Goal: Communication & Community: Answer question/provide support

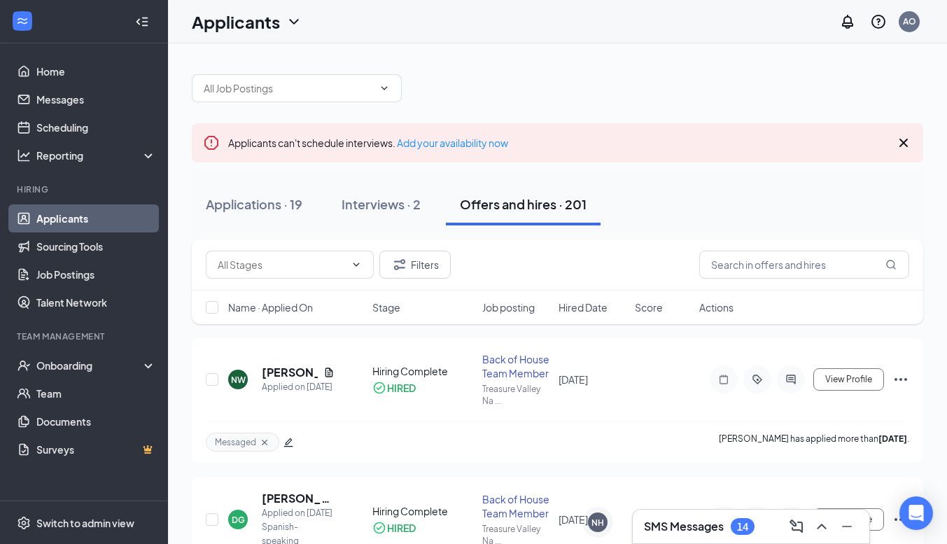
click at [67, 218] on link "Applicants" at bounding box center [96, 218] width 120 height 28
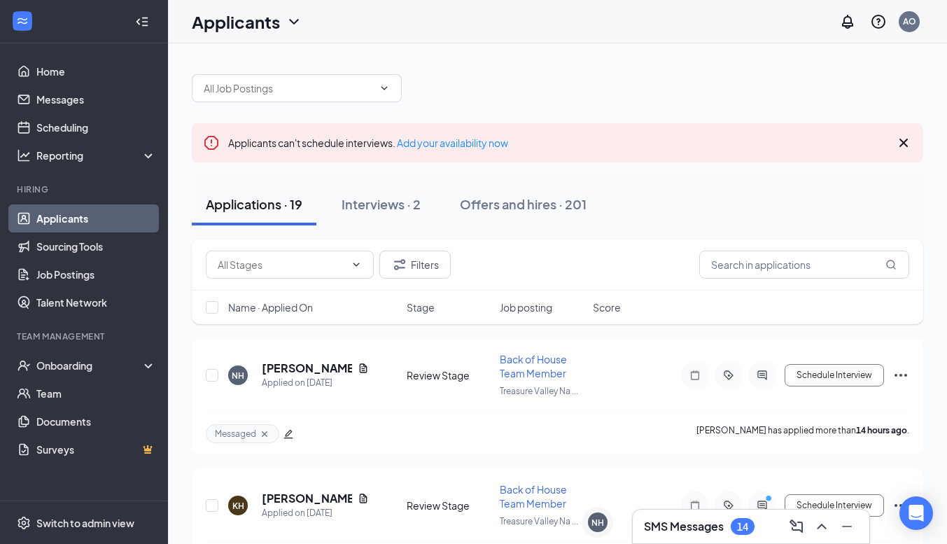
click at [699, 527] on h3 "SMS Messages" at bounding box center [684, 525] width 80 height 15
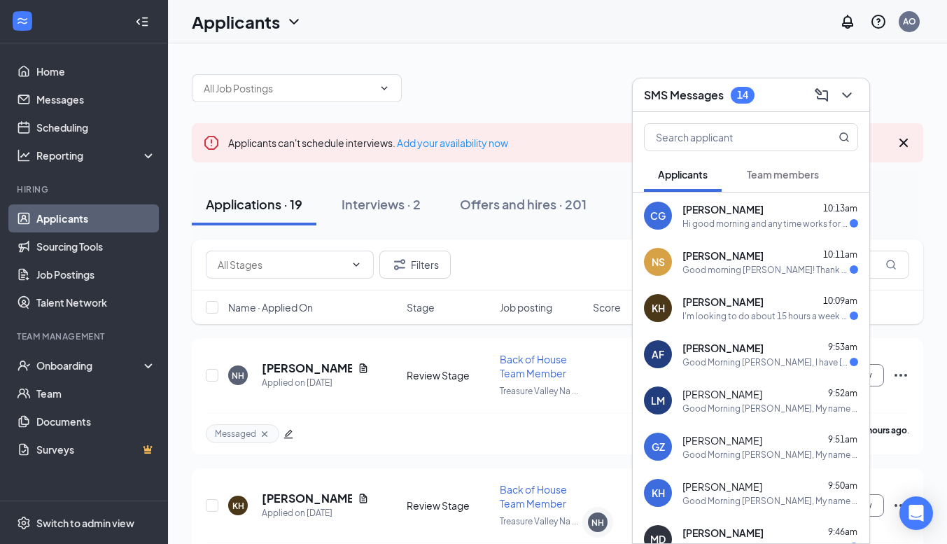
click at [749, 318] on div "I'm looking to do about 15 hours a week and I can also work [DATE] afternoons." at bounding box center [765, 316] width 167 height 12
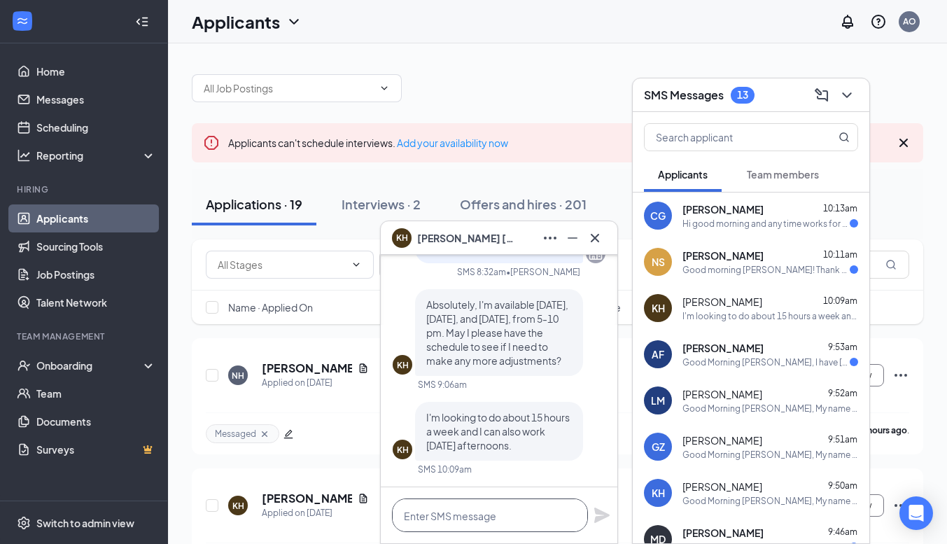
click at [476, 518] on textarea at bounding box center [490, 515] width 196 height 34
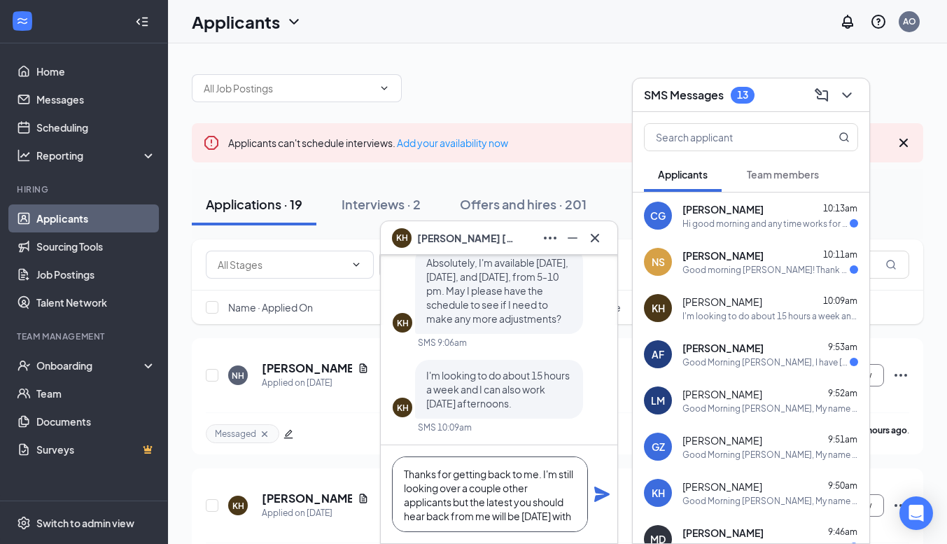
scroll to position [14, 0]
click at [541, 463] on textarea "Thanks for getting back to me. I'm still looking over a couple other applicants…" at bounding box center [490, 494] width 196 height 76
type textarea "Thanks for getting back to me! I'm still looking over a couple other applicants…"
click at [601, 491] on icon "Plane" at bounding box center [601, 493] width 15 height 15
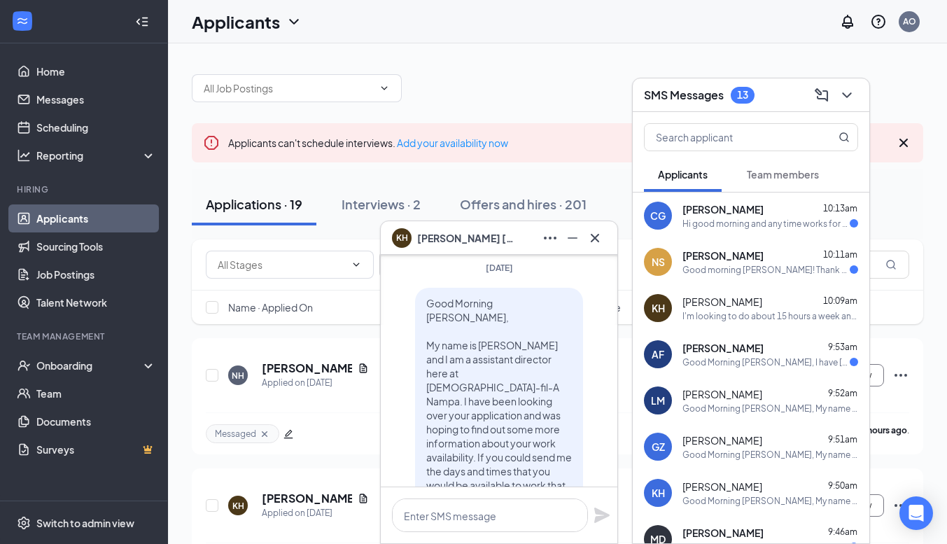
scroll to position [-486, 0]
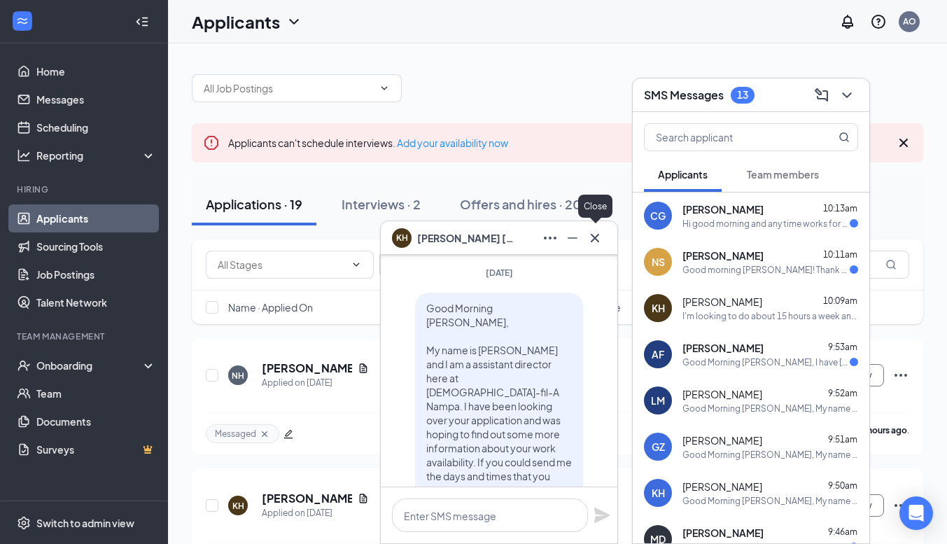
click at [593, 240] on icon "Cross" at bounding box center [594, 237] width 8 height 8
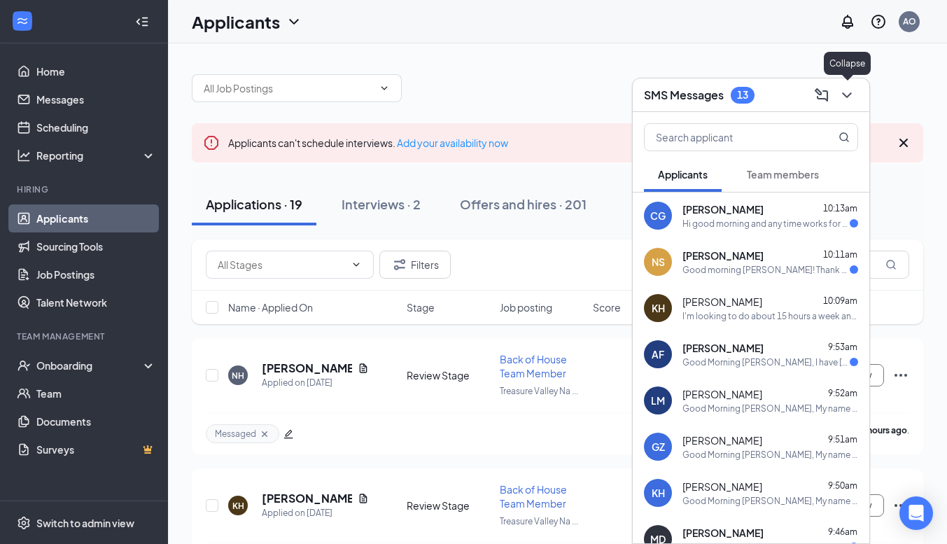
click at [843, 94] on icon "ChevronDown" at bounding box center [846, 95] width 9 height 6
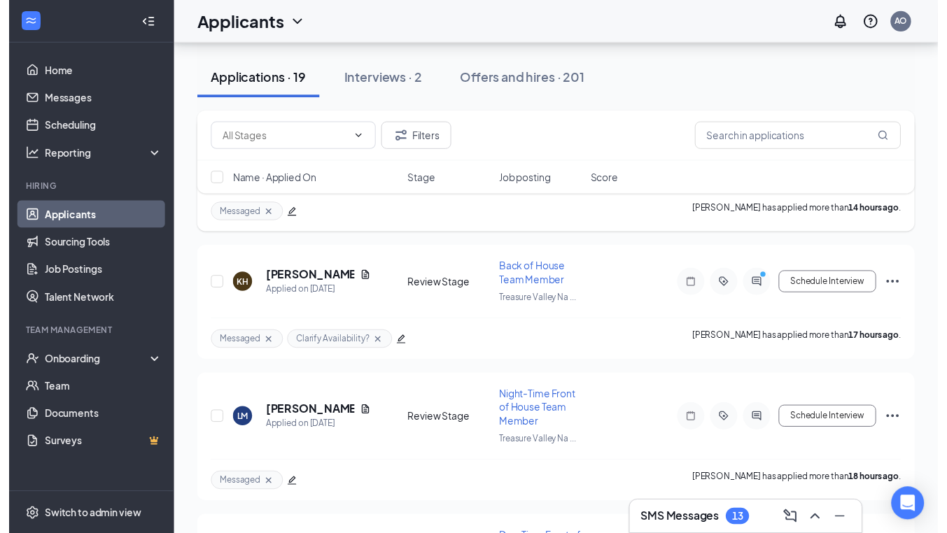
scroll to position [217, 0]
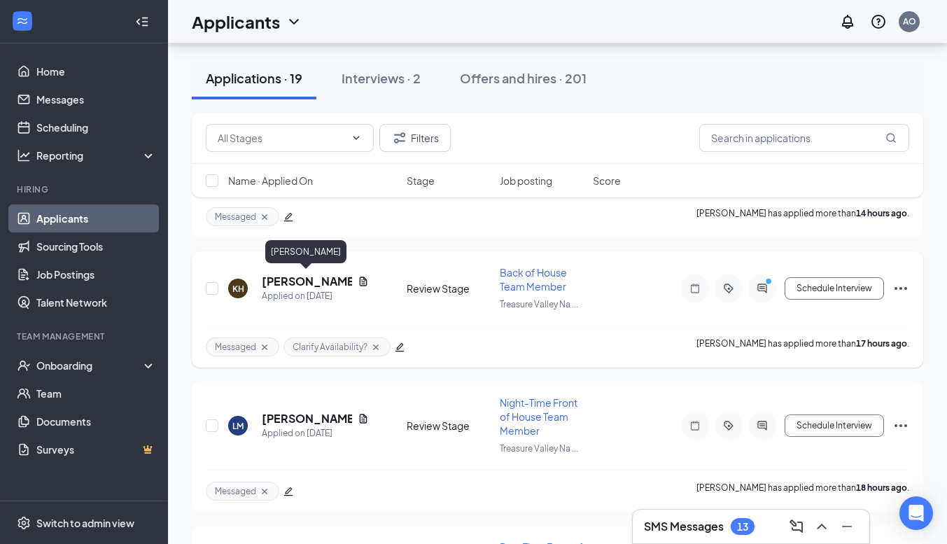
click at [278, 283] on h5 "[PERSON_NAME]" at bounding box center [307, 281] width 90 height 15
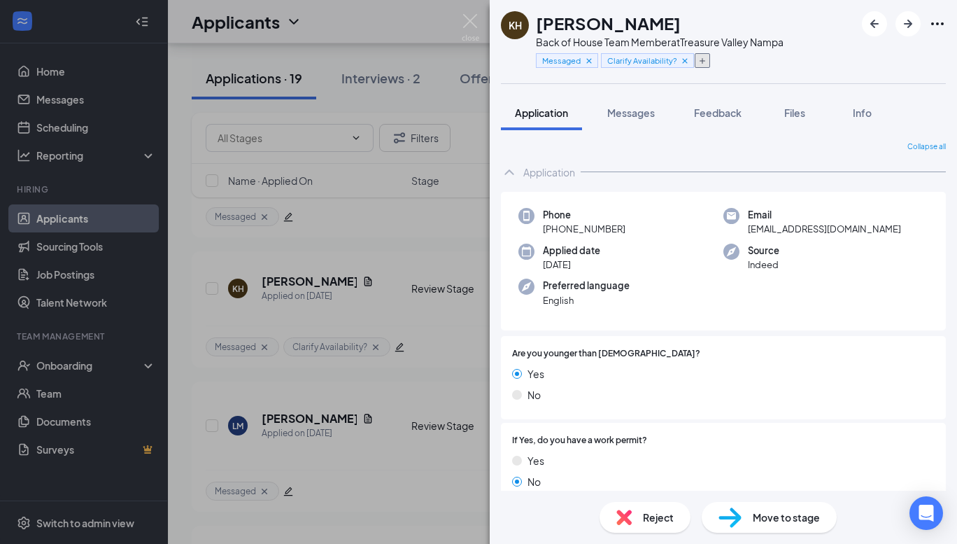
click at [701, 64] on icon "Plus" at bounding box center [702, 61] width 8 height 8
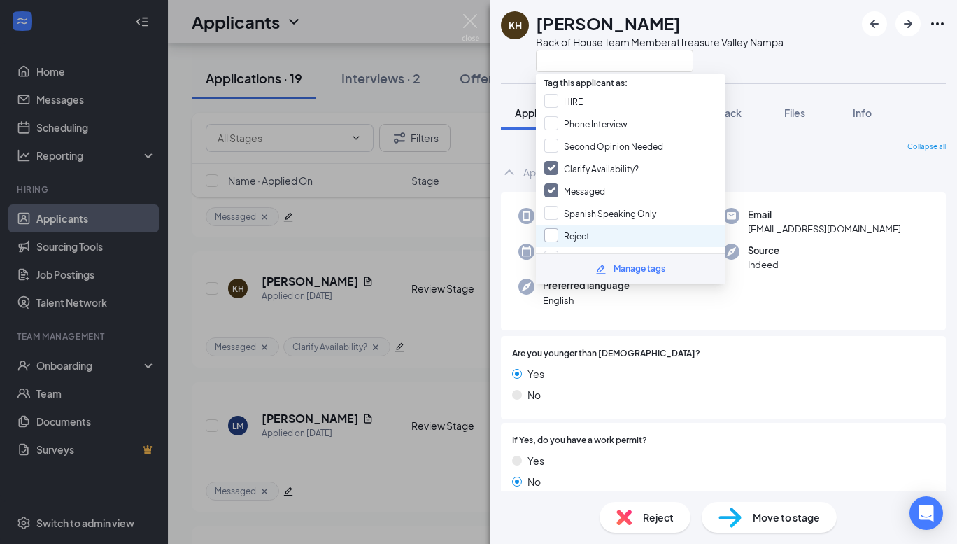
click at [567, 229] on input "Reject" at bounding box center [566, 235] width 45 height 15
checkbox input "true"
click at [591, 183] on input "Messaged" at bounding box center [574, 190] width 61 height 15
checkbox input "false"
click at [791, 68] on div "KH [PERSON_NAME] Back of House Team Member at [GEOGRAPHIC_DATA]" at bounding box center [723, 41] width 467 height 83
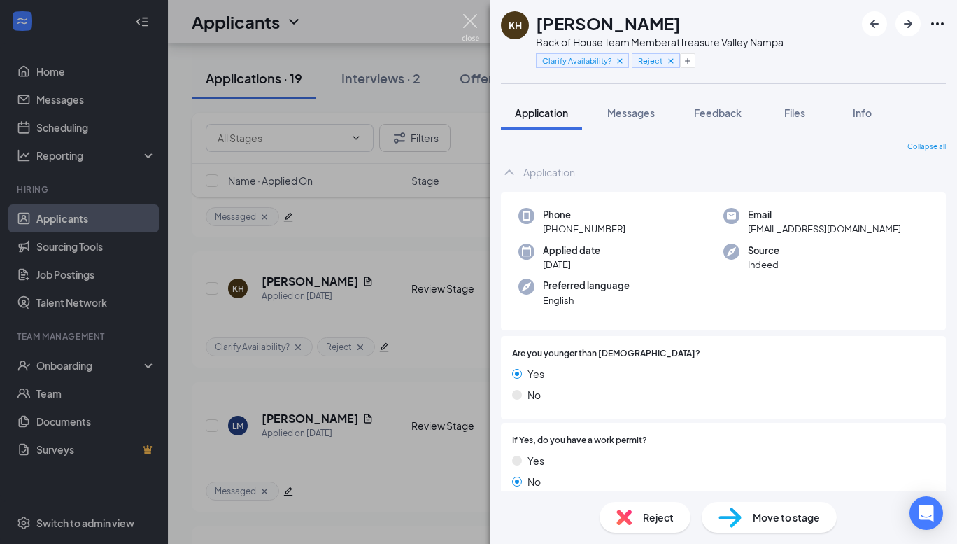
click at [471, 23] on img at bounding box center [470, 27] width 17 height 27
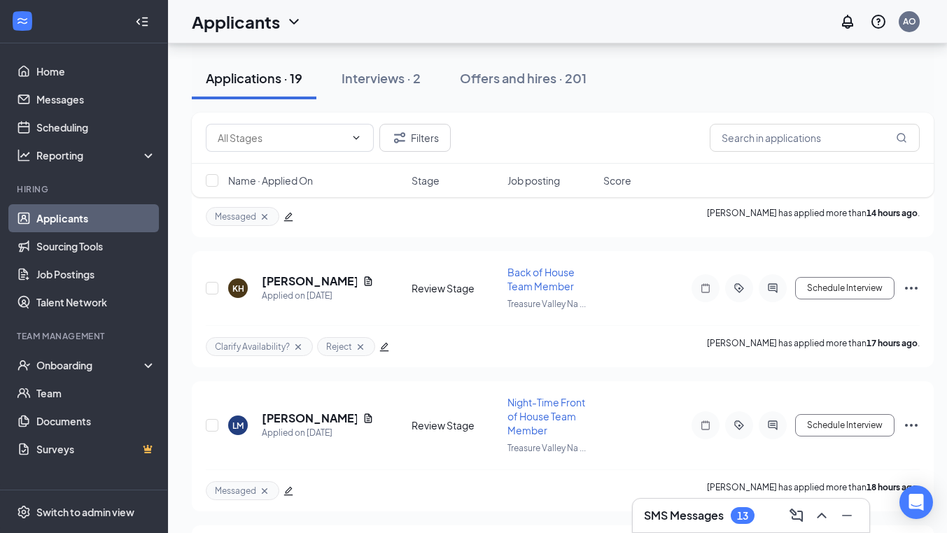
click at [767, 516] on div "SMS Messages 13" at bounding box center [751, 515] width 214 height 22
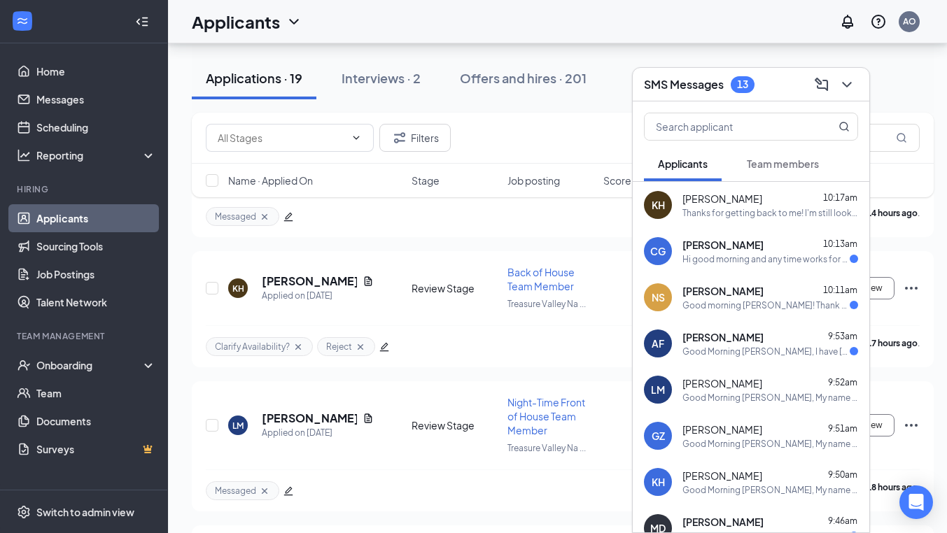
click at [739, 258] on div "Hi good morning and any time works for me" at bounding box center [765, 259] width 167 height 12
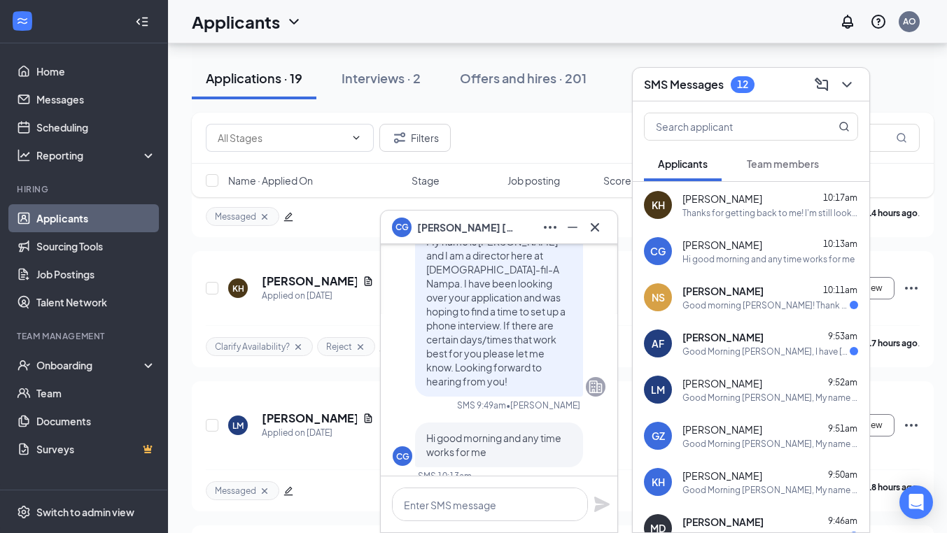
scroll to position [-13, 0]
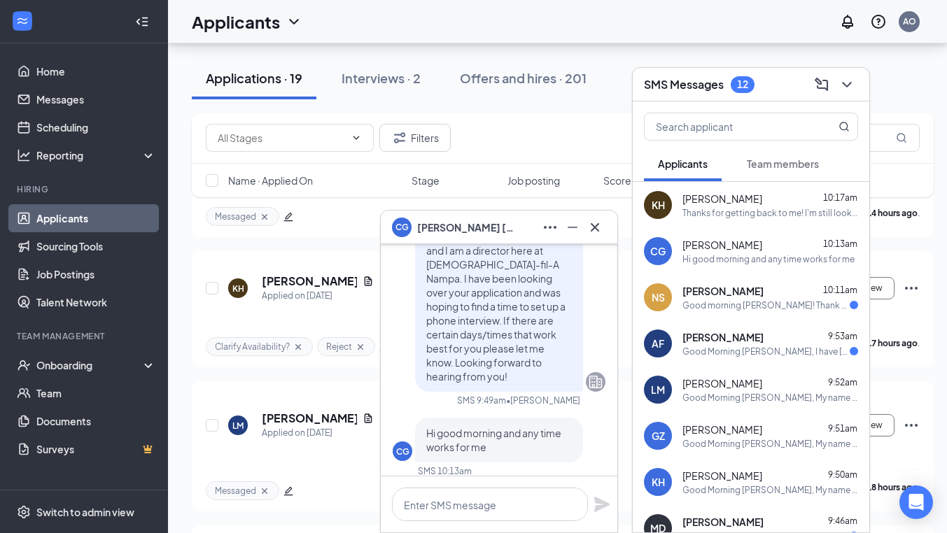
click at [749, 292] on span "[PERSON_NAME]" at bounding box center [722, 291] width 81 height 14
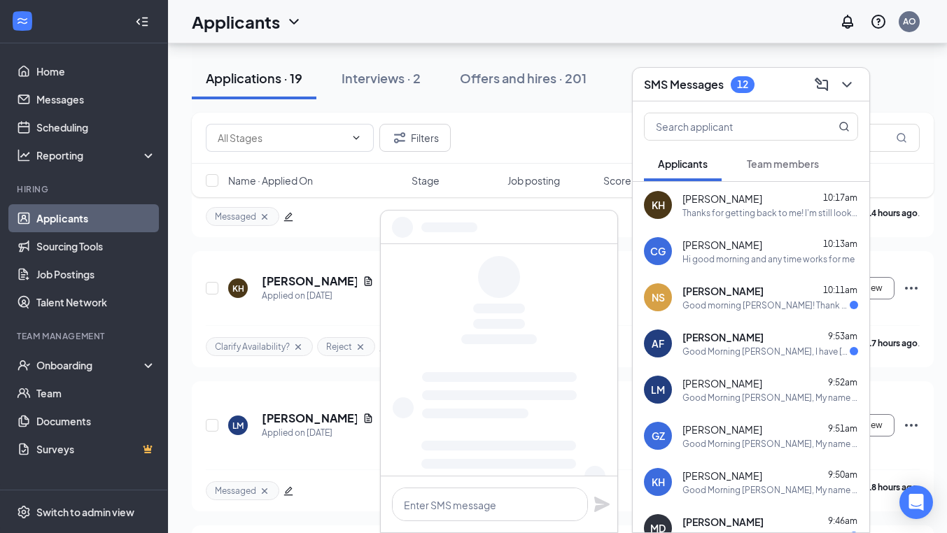
scroll to position [0, 0]
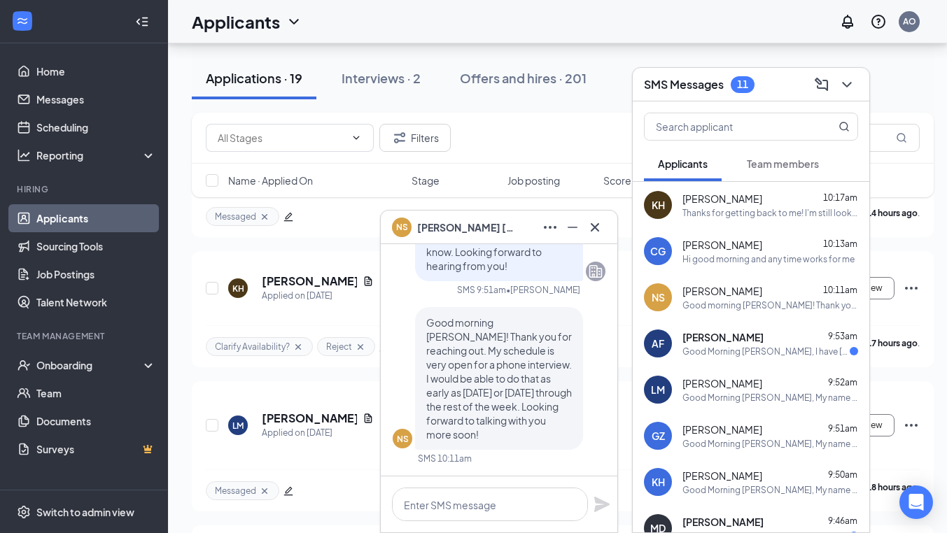
click at [745, 360] on div "AF [PERSON_NAME] 9:53am Good Morning [PERSON_NAME], I have [DATE] and [DATE] wi…" at bounding box center [750, 343] width 236 height 46
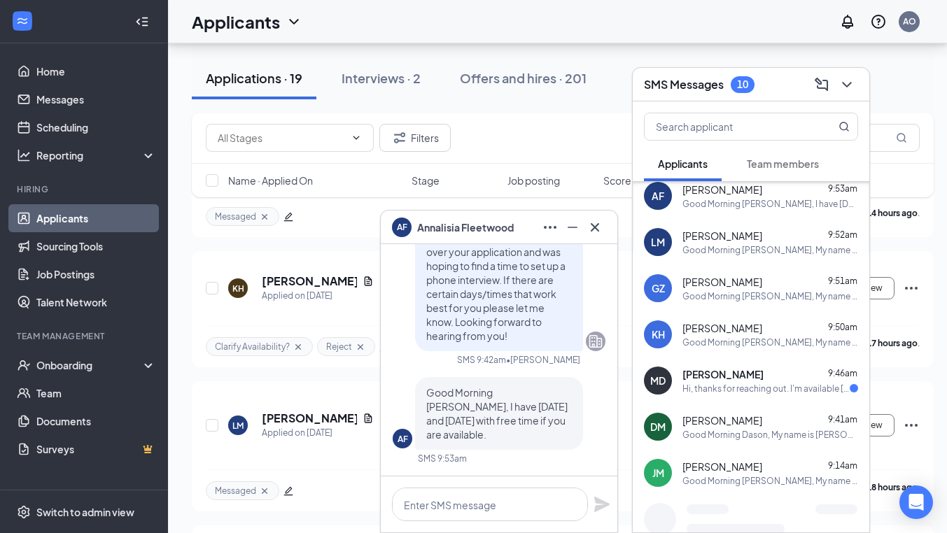
scroll to position [151, 0]
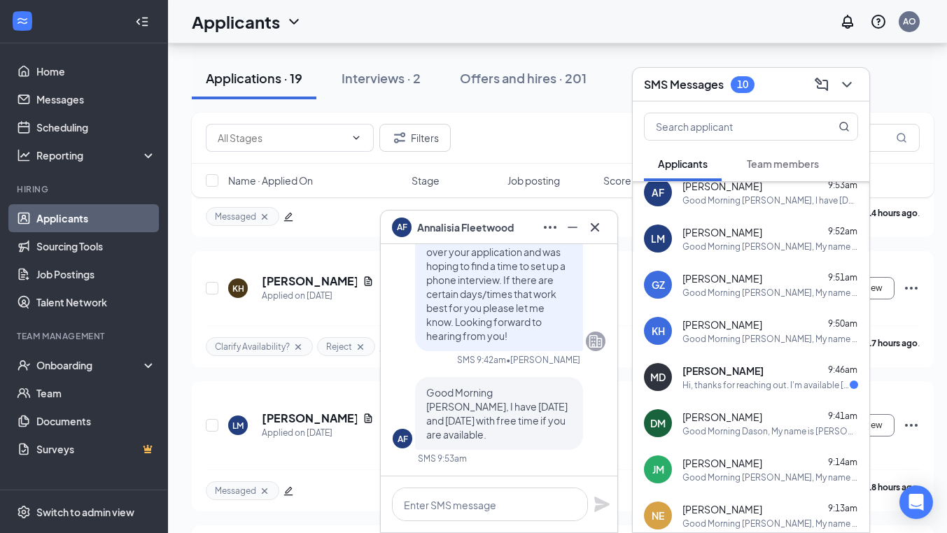
click at [770, 383] on div "Hi, thanks for reaching out. I'm available [DATE] at any time, and all this wee…" at bounding box center [765, 385] width 167 height 12
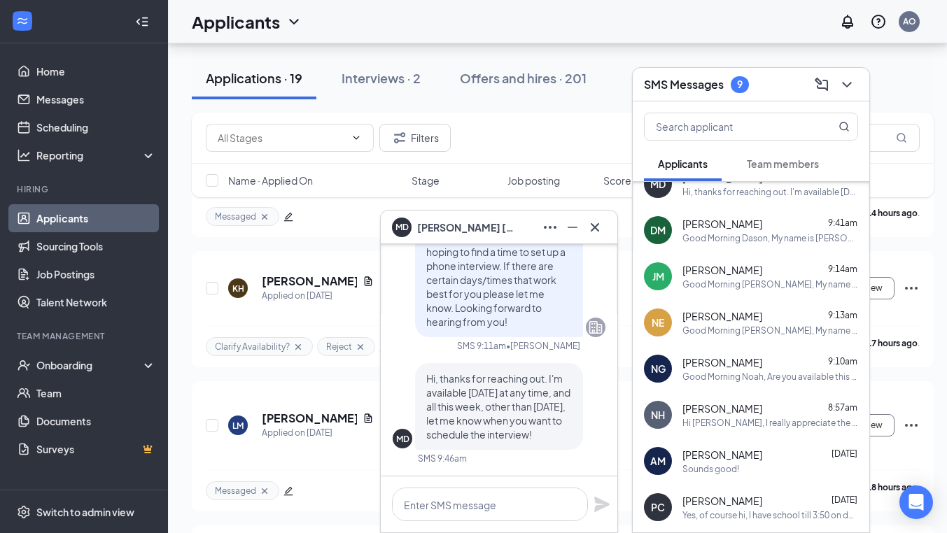
scroll to position [345, 0]
click at [727, 425] on div "Hi [PERSON_NAME], I really appreciate the opportunity. I'm available at 5 PM fo…" at bounding box center [770, 422] width 176 height 12
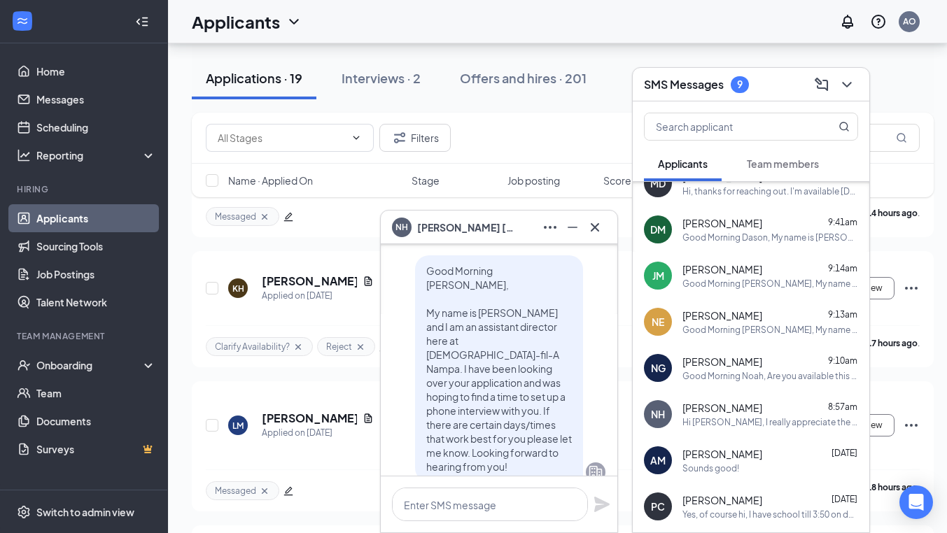
scroll to position [0, 0]
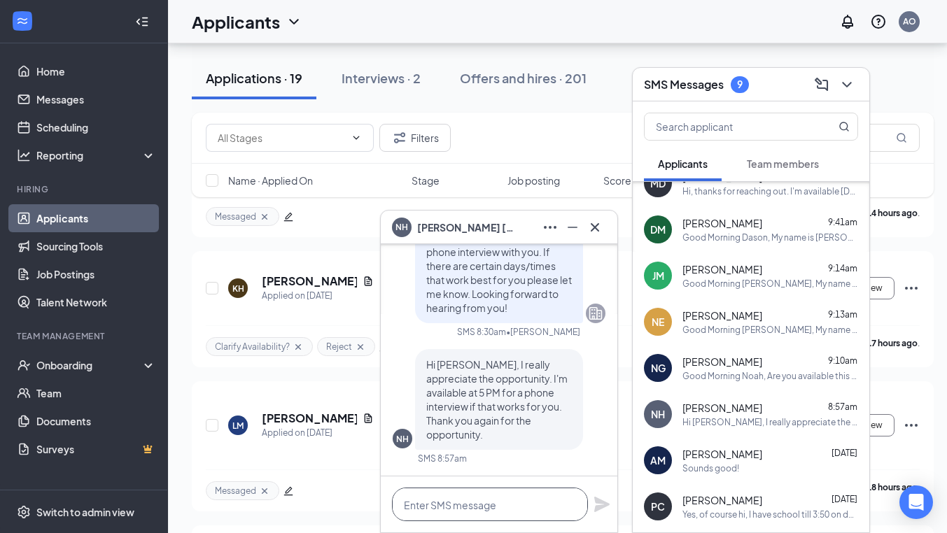
click at [480, 516] on textarea at bounding box center [490, 505] width 196 height 34
type textarea "D"
click at [492, 508] on textarea "Would you be avaliably" at bounding box center [490, 505] width 196 height 34
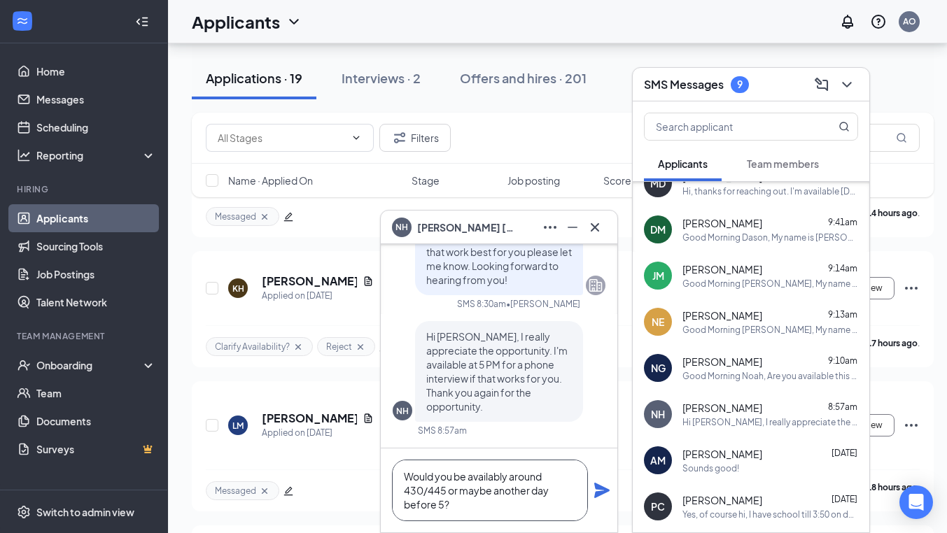
type textarea "Would you be availably around 430/445 or maybe another day before 5?"
click at [600, 495] on icon "Plane" at bounding box center [601, 490] width 15 height 15
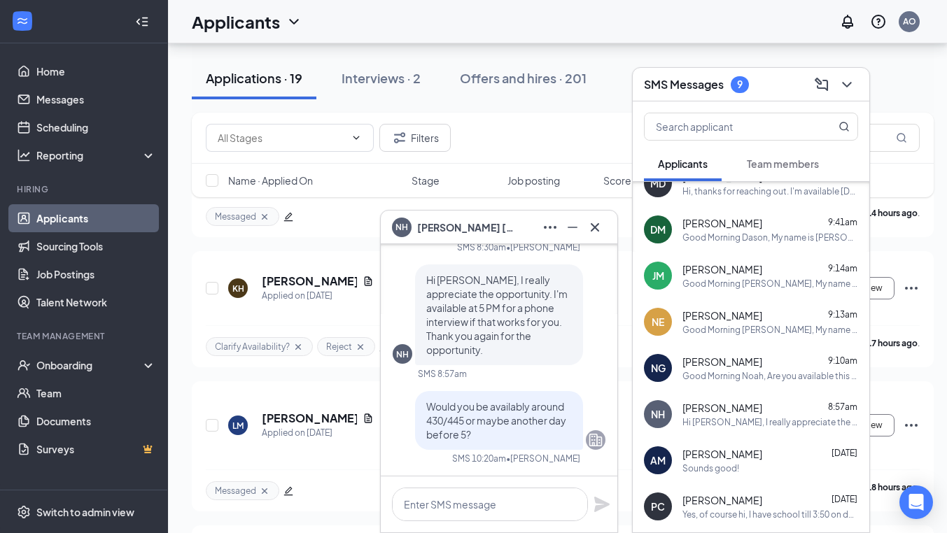
scroll to position [0, 0]
click at [595, 229] on icon "Cross" at bounding box center [594, 227] width 17 height 17
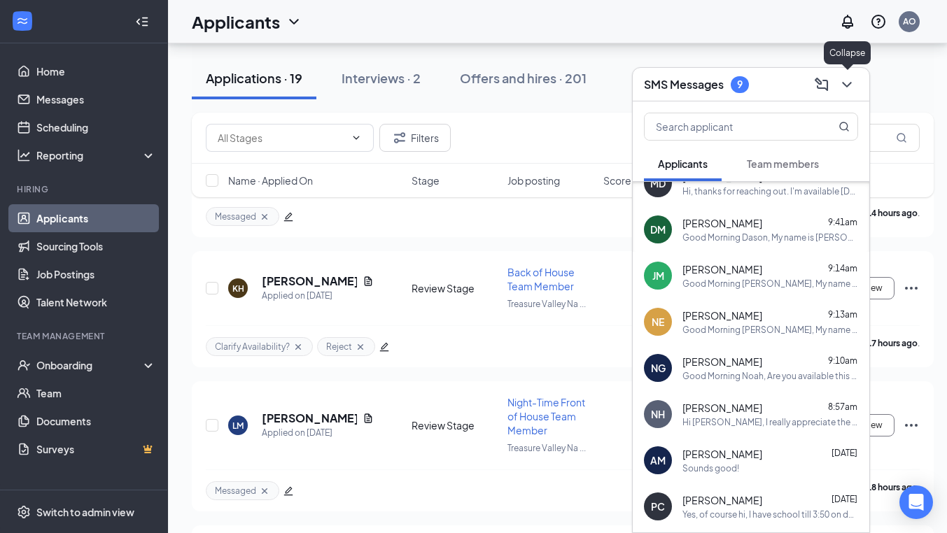
click at [845, 80] on icon "ChevronDown" at bounding box center [846, 84] width 17 height 17
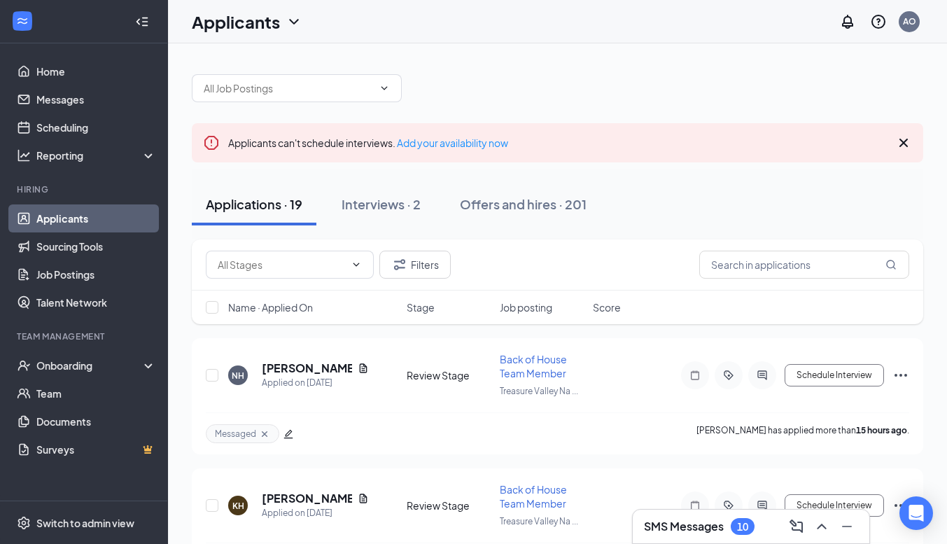
click at [767, 527] on div "SMS Messages 10" at bounding box center [751, 526] width 214 height 22
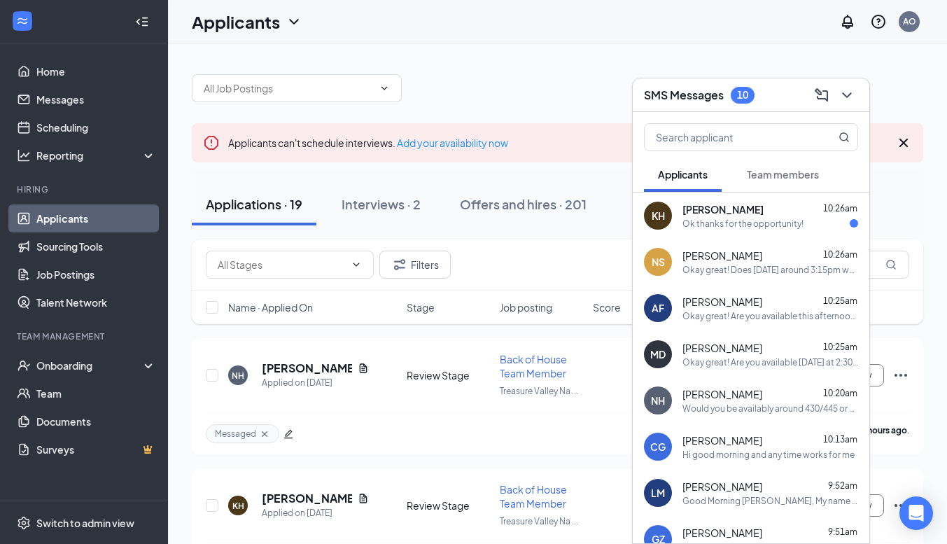
click at [741, 225] on div "Ok thanks for the opportunity!" at bounding box center [742, 224] width 121 height 12
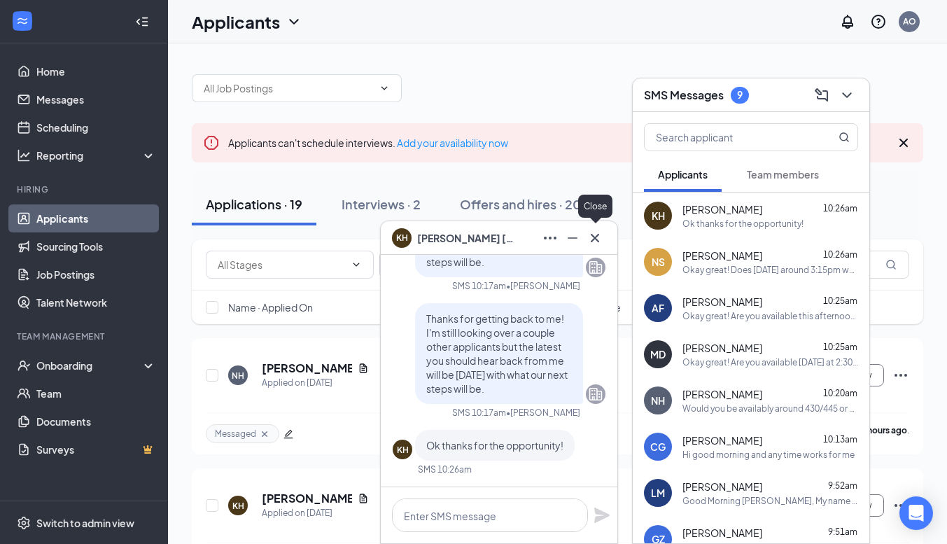
click at [600, 236] on icon "Cross" at bounding box center [594, 237] width 17 height 17
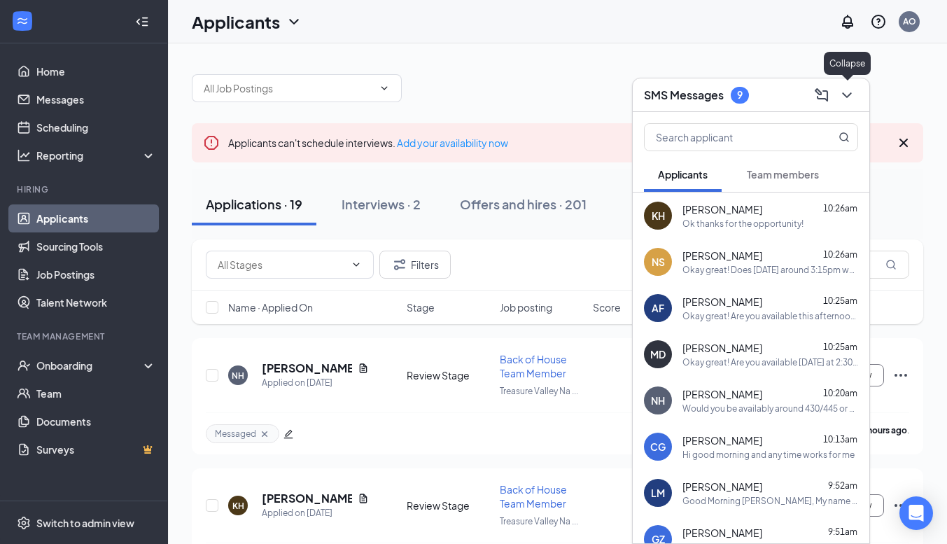
click at [848, 97] on icon "ChevronDown" at bounding box center [846, 95] width 17 height 17
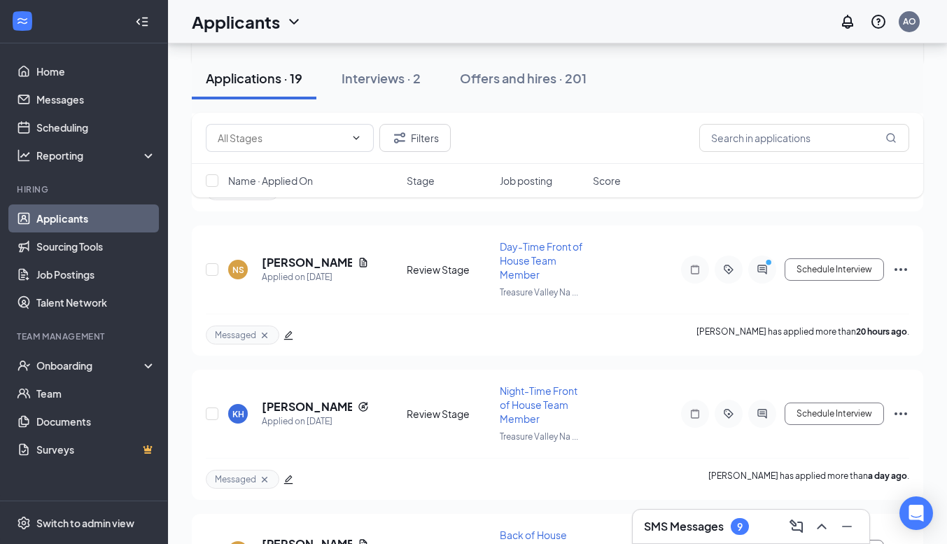
scroll to position [662, 0]
click at [744, 525] on div "10" at bounding box center [742, 526] width 11 height 12
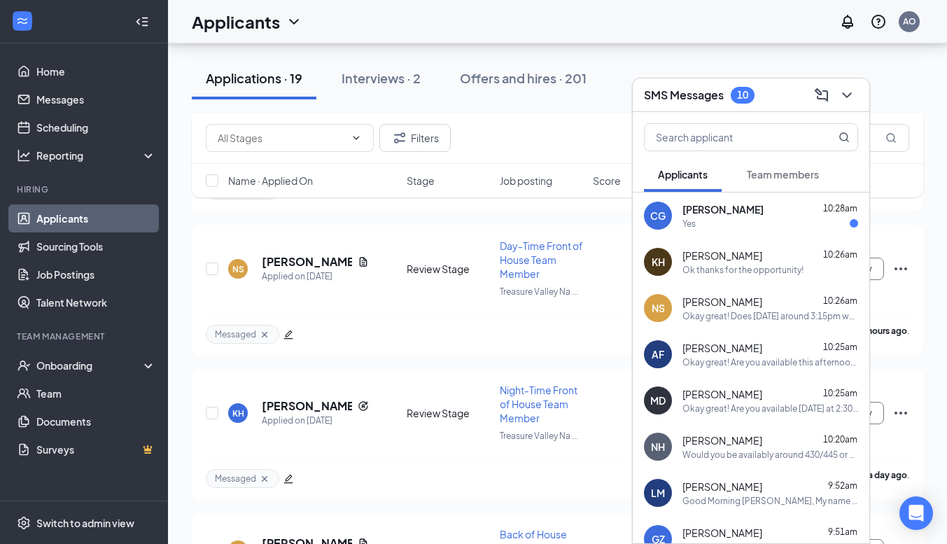
click at [719, 199] on div "CG [PERSON_NAME] 10:28am Yes" at bounding box center [750, 215] width 236 height 46
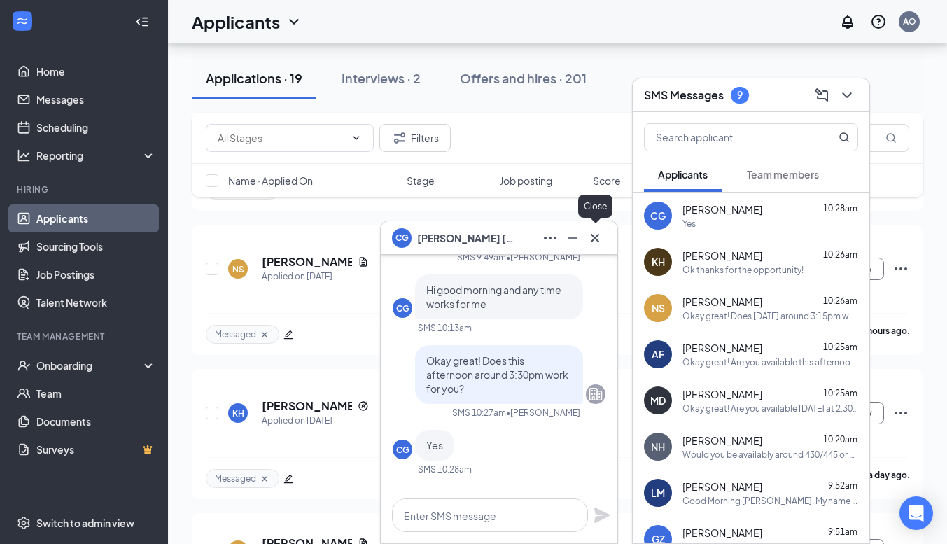
click at [602, 241] on icon "Cross" at bounding box center [594, 237] width 17 height 17
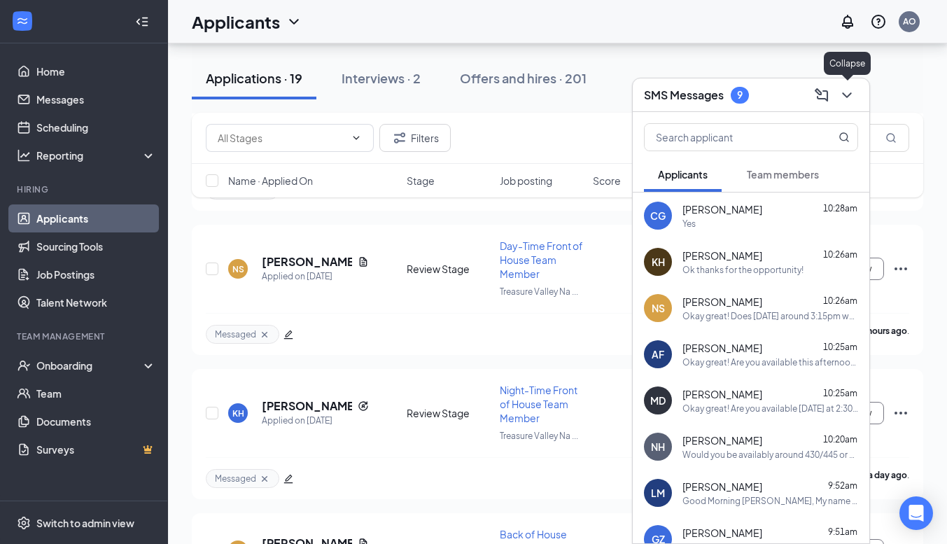
click at [846, 99] on icon "ChevronDown" at bounding box center [846, 95] width 17 height 17
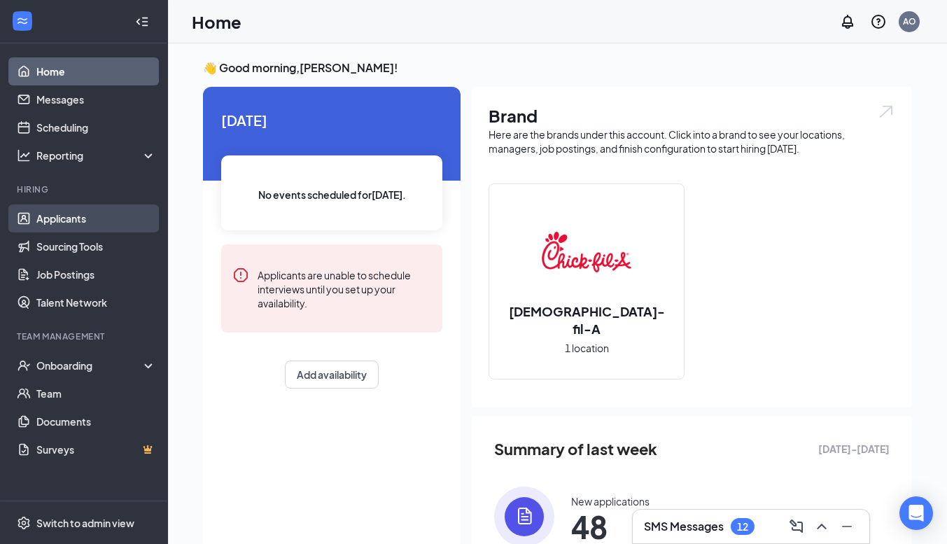
click at [87, 215] on link "Applicants" at bounding box center [96, 218] width 120 height 28
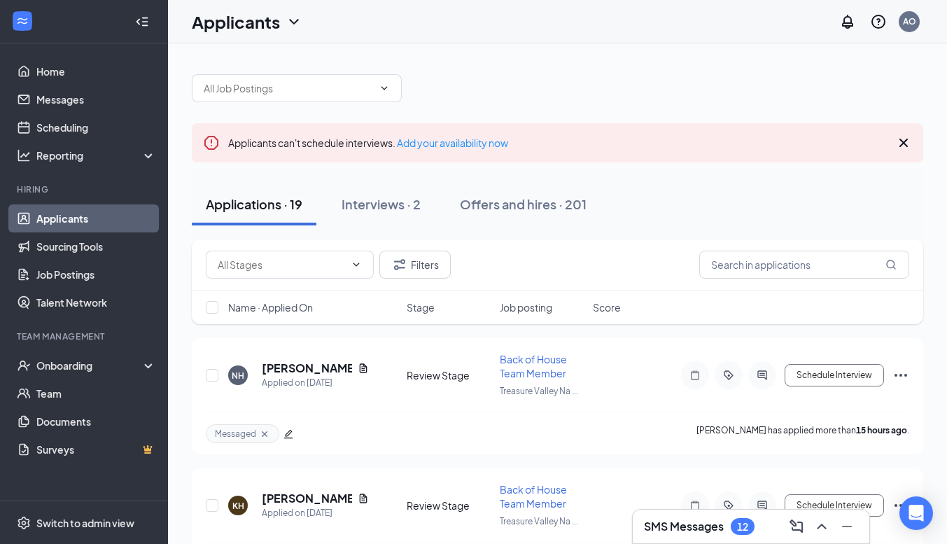
click at [682, 529] on h3 "SMS Messages" at bounding box center [684, 525] width 80 height 15
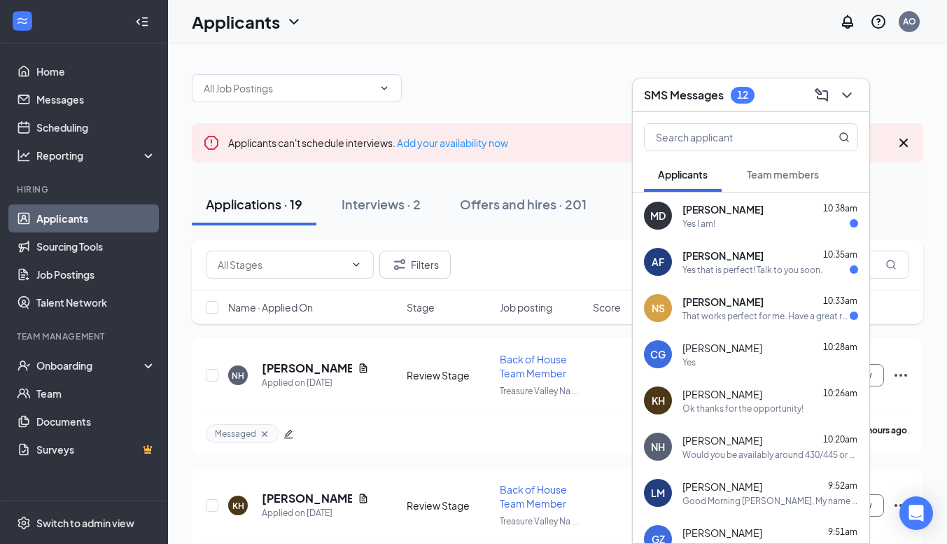
click at [709, 301] on span "[PERSON_NAME]" at bounding box center [722, 302] width 81 height 14
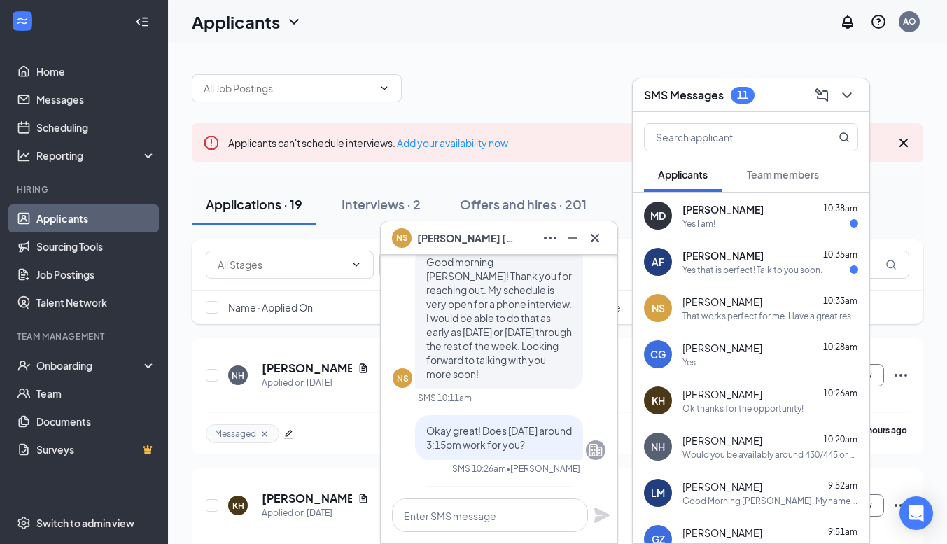
scroll to position [-101, 0]
click at [717, 257] on span "[PERSON_NAME]" at bounding box center [722, 255] width 81 height 14
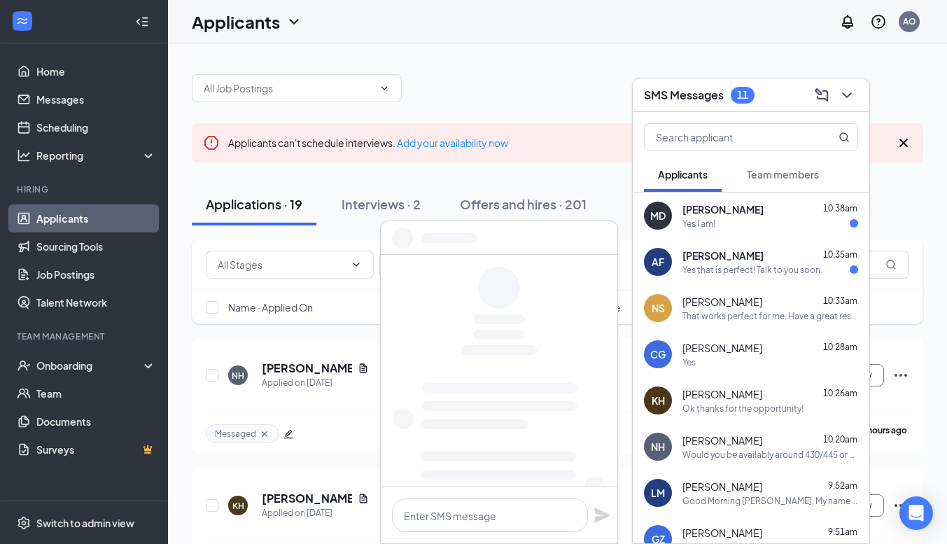
scroll to position [0, 0]
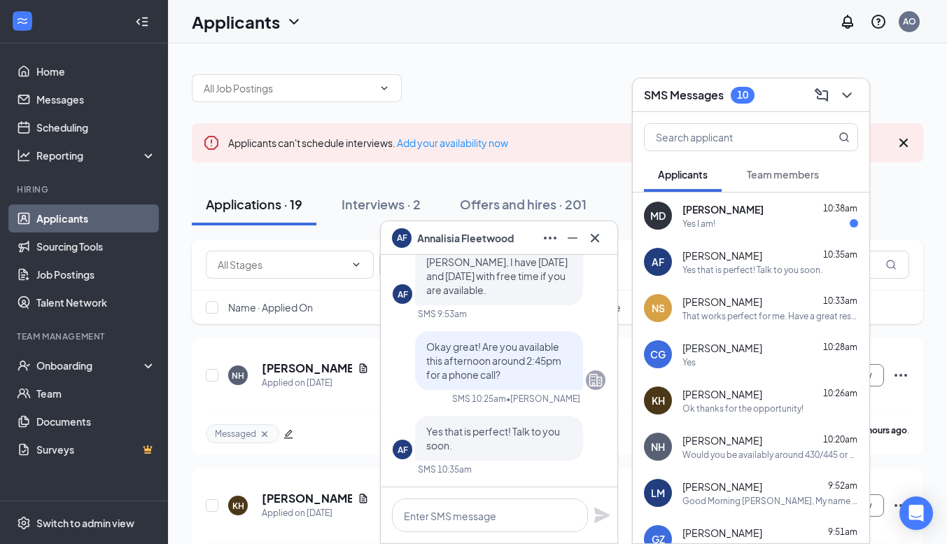
click at [712, 258] on span "[PERSON_NAME]" at bounding box center [722, 255] width 80 height 14
click at [722, 206] on span "[PERSON_NAME]" at bounding box center [722, 209] width 81 height 14
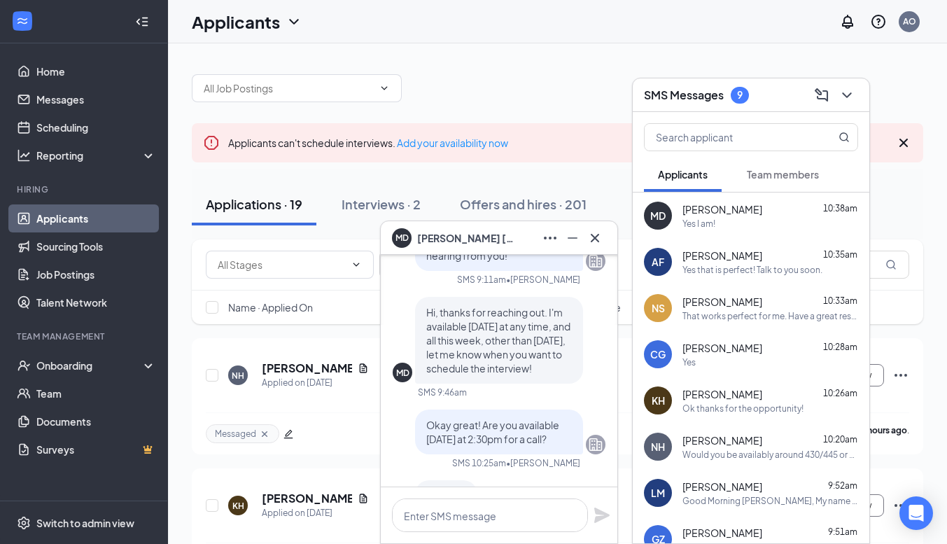
scroll to position [-57, 0]
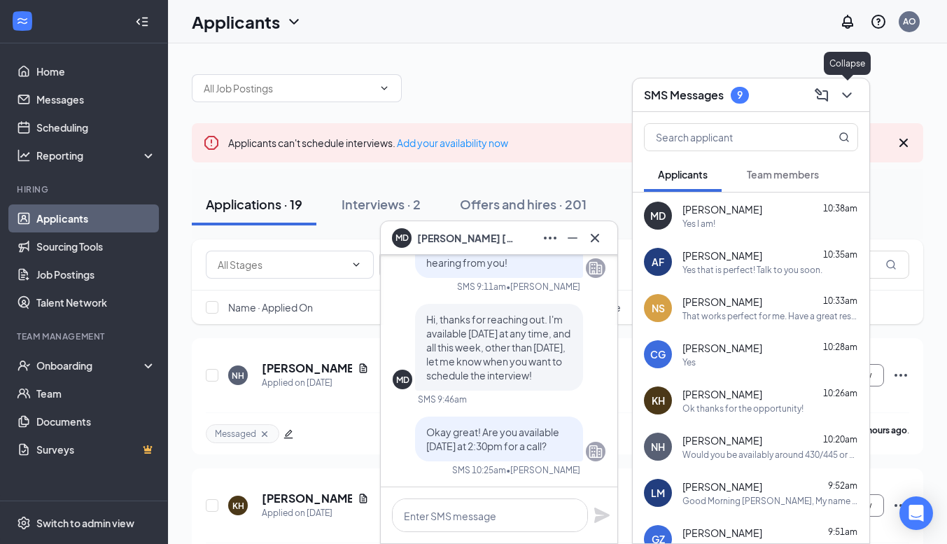
click at [852, 97] on icon "ChevronDown" at bounding box center [846, 95] width 17 height 17
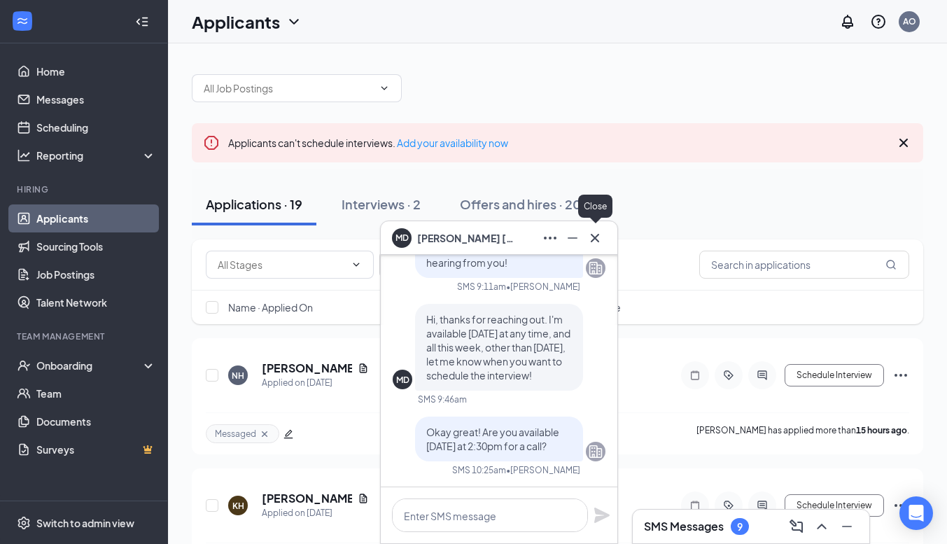
click at [594, 243] on icon "Cross" at bounding box center [594, 237] width 17 height 17
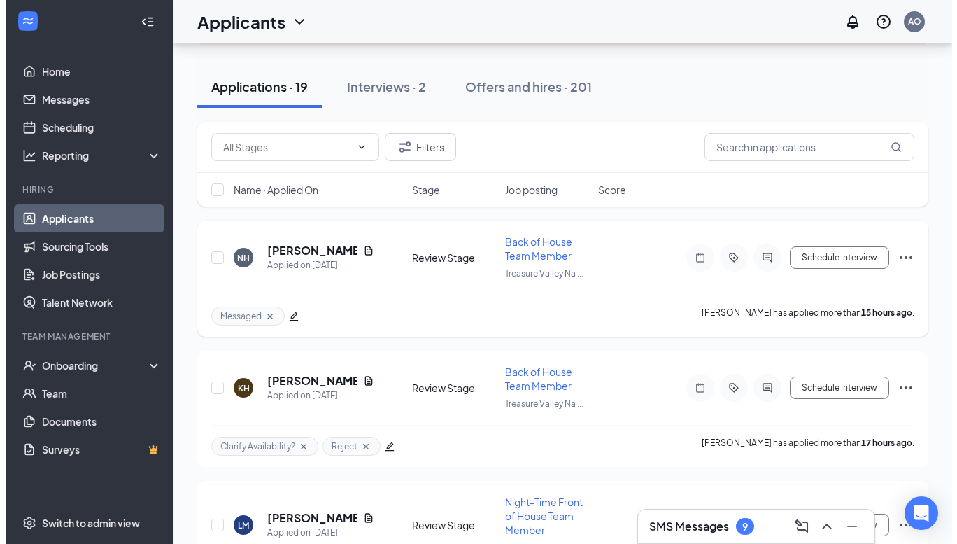
scroll to position [117, 0]
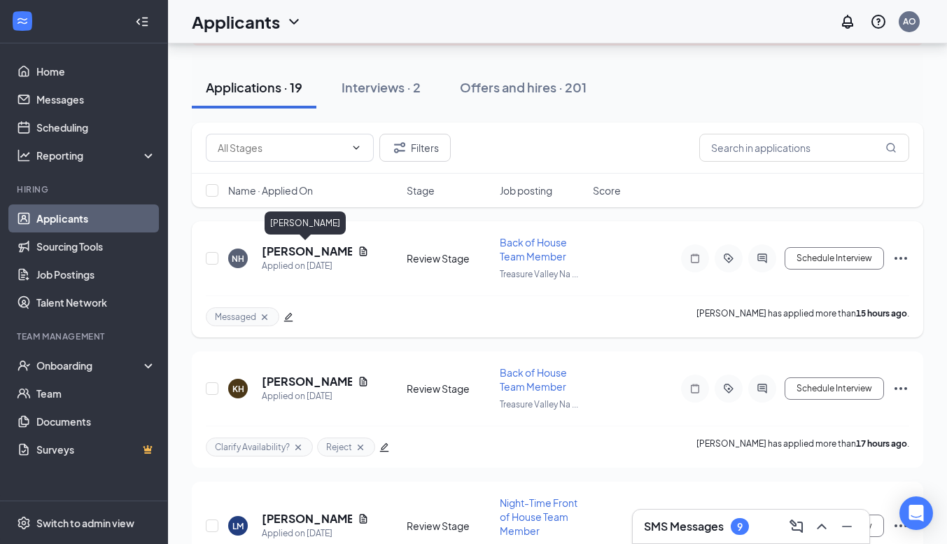
click at [290, 254] on h5 "[PERSON_NAME]" at bounding box center [307, 250] width 90 height 15
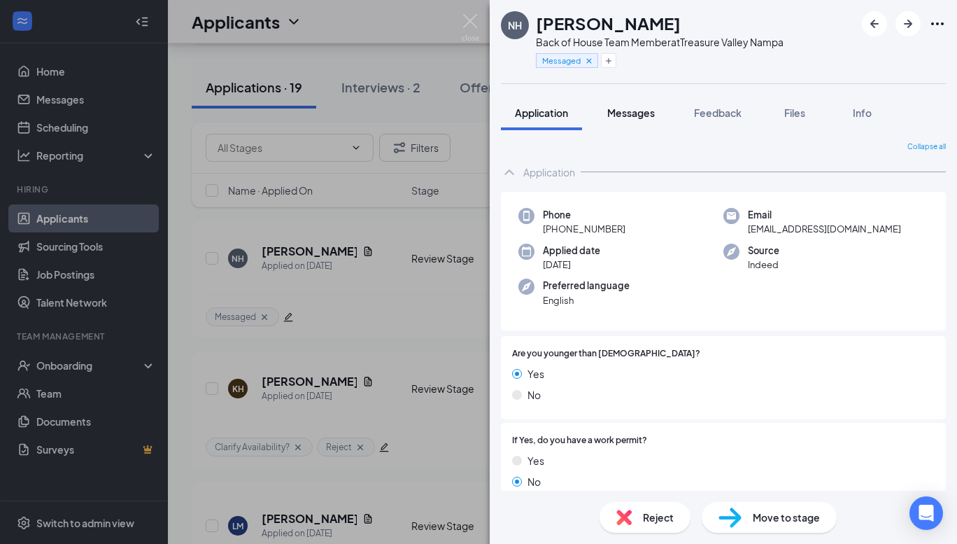
click at [644, 115] on span "Messages" at bounding box center [631, 112] width 48 height 13
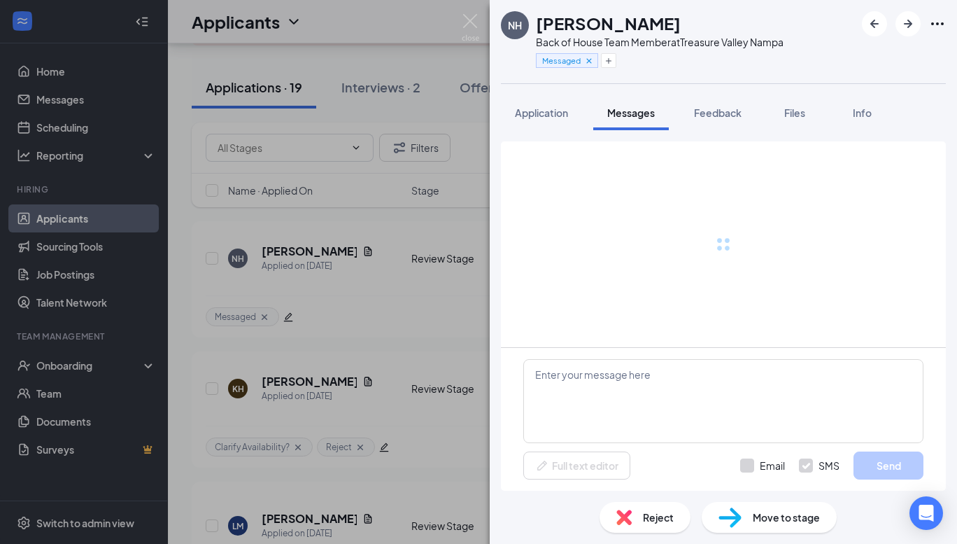
click at [630, 116] on span "Messages" at bounding box center [631, 112] width 48 height 13
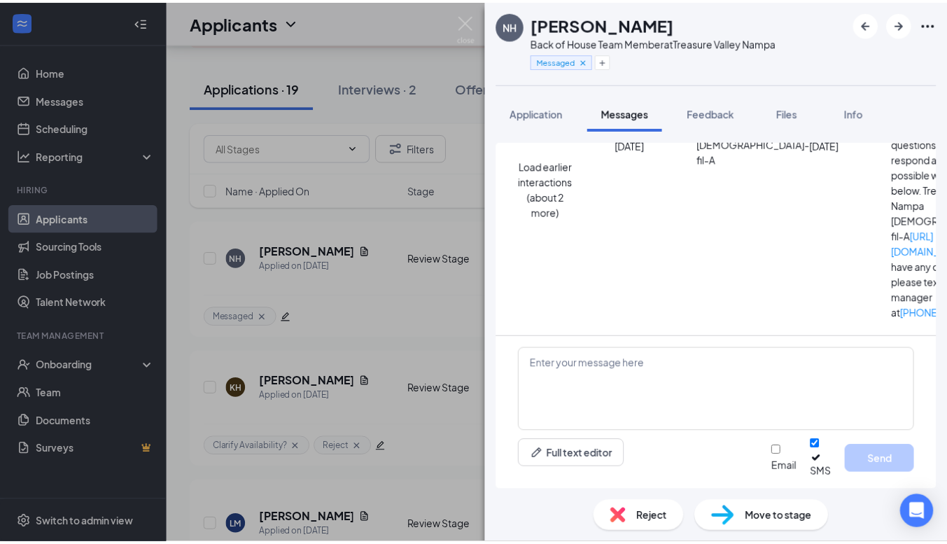
scroll to position [592, 0]
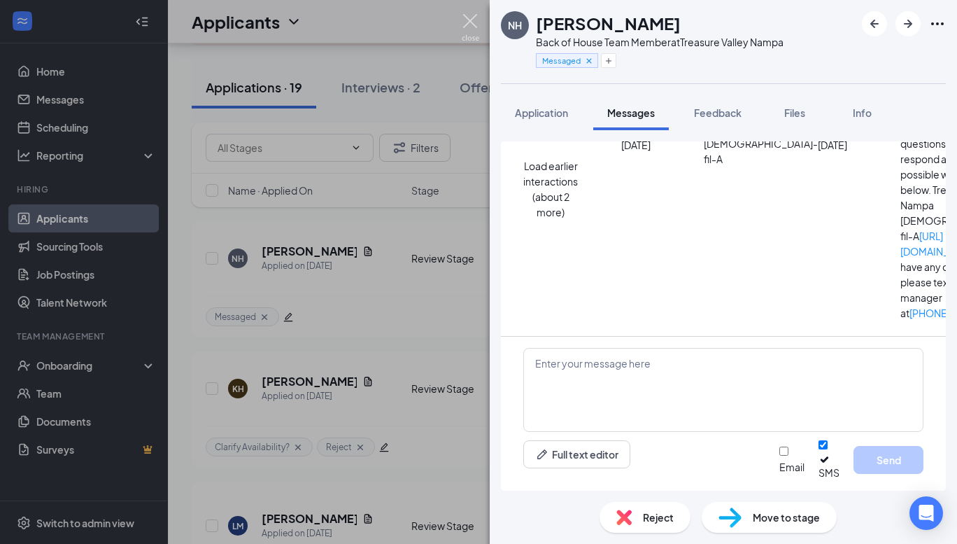
click at [467, 26] on img at bounding box center [470, 27] width 17 height 27
